Goal: Task Accomplishment & Management: Use online tool/utility

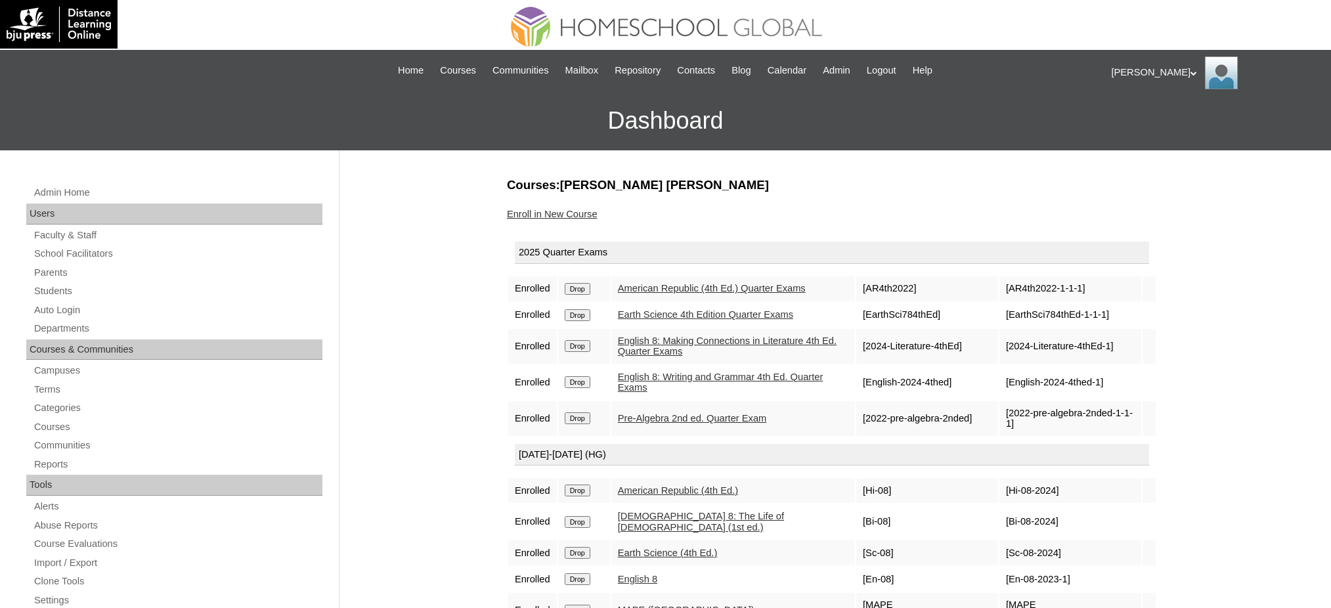
scroll to position [87, 0]
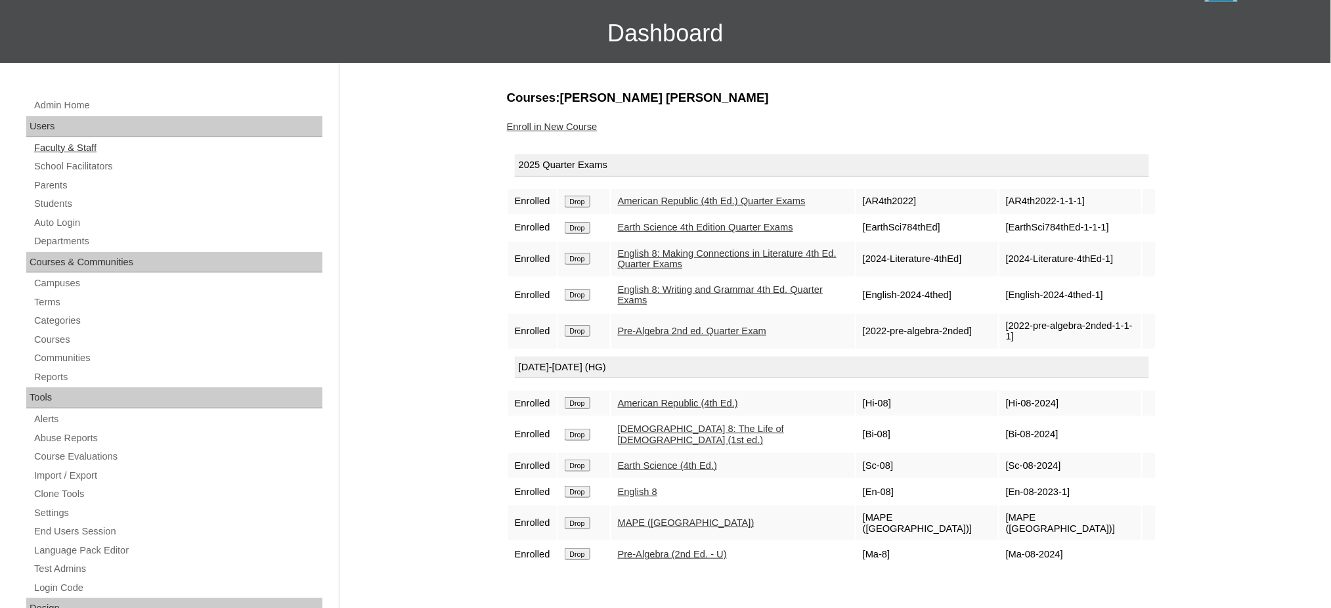
drag, startPoint x: 74, startPoint y: 222, endPoint x: 160, endPoint y: 138, distance: 120.7
click at [74, 222] on link "Auto Login" at bounding box center [178, 223] width 290 height 16
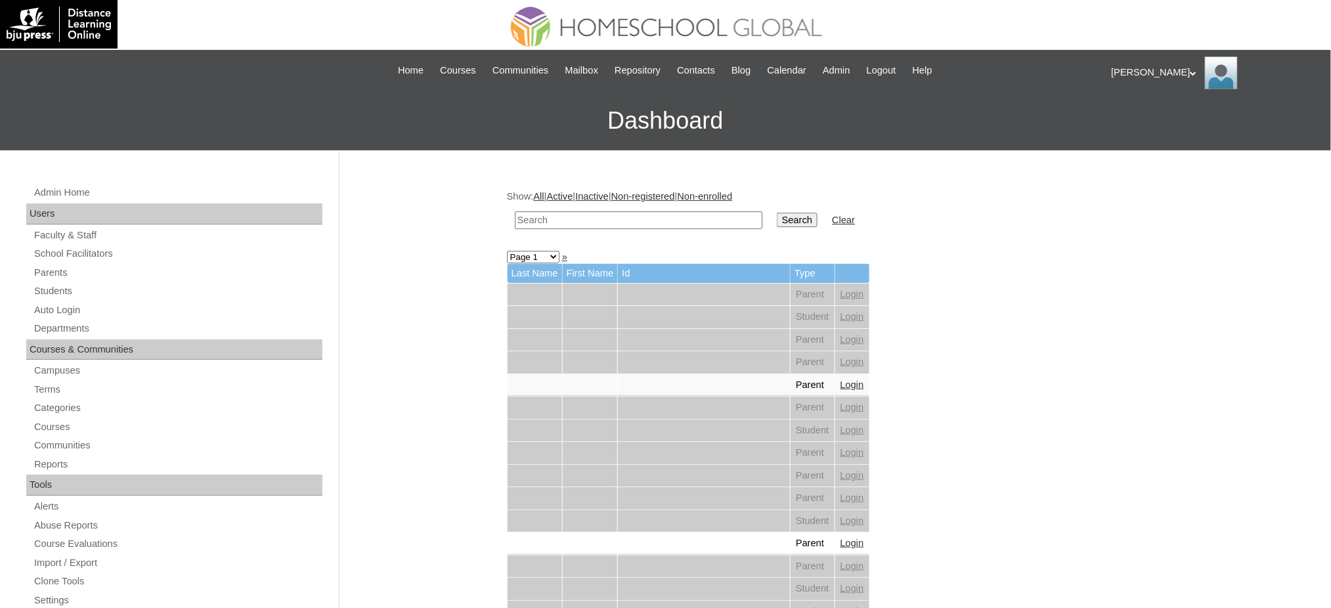
click at [650, 221] on input "text" at bounding box center [638, 220] width 247 height 18
paste input "Kryztof"
type input "Kryztof"
click at [777, 219] on input "Search" at bounding box center [797, 220] width 41 height 14
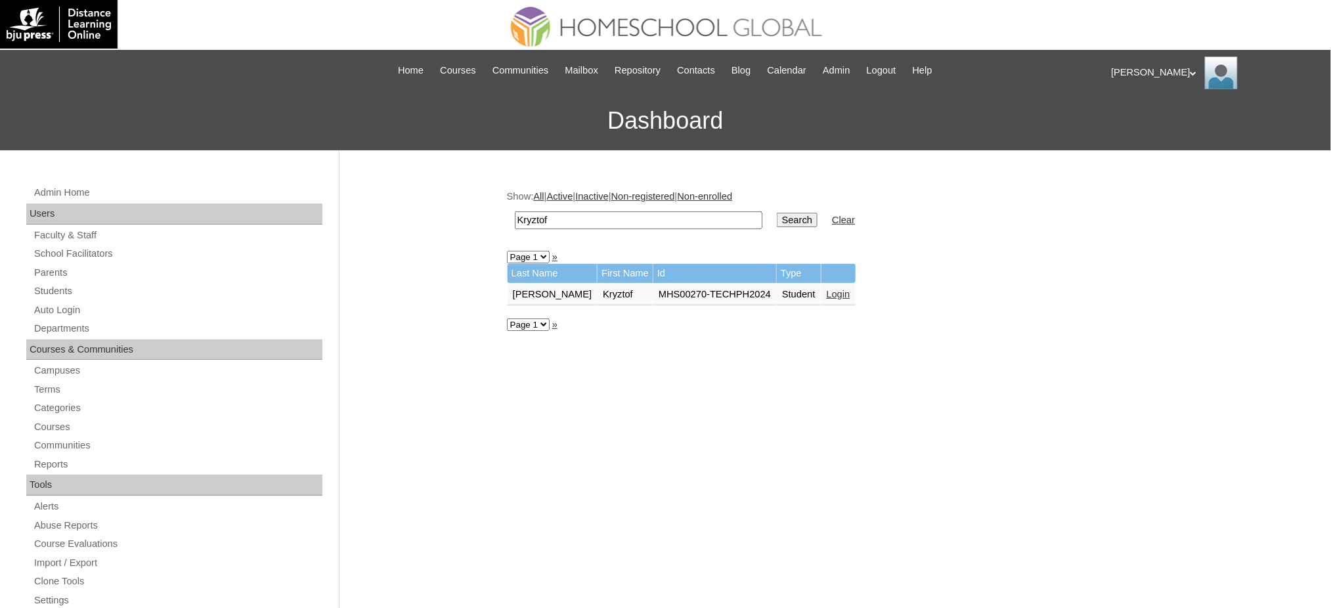
click at [827, 290] on link "Login" at bounding box center [839, 294] width 24 height 11
